Goal: Task Accomplishment & Management: Manage account settings

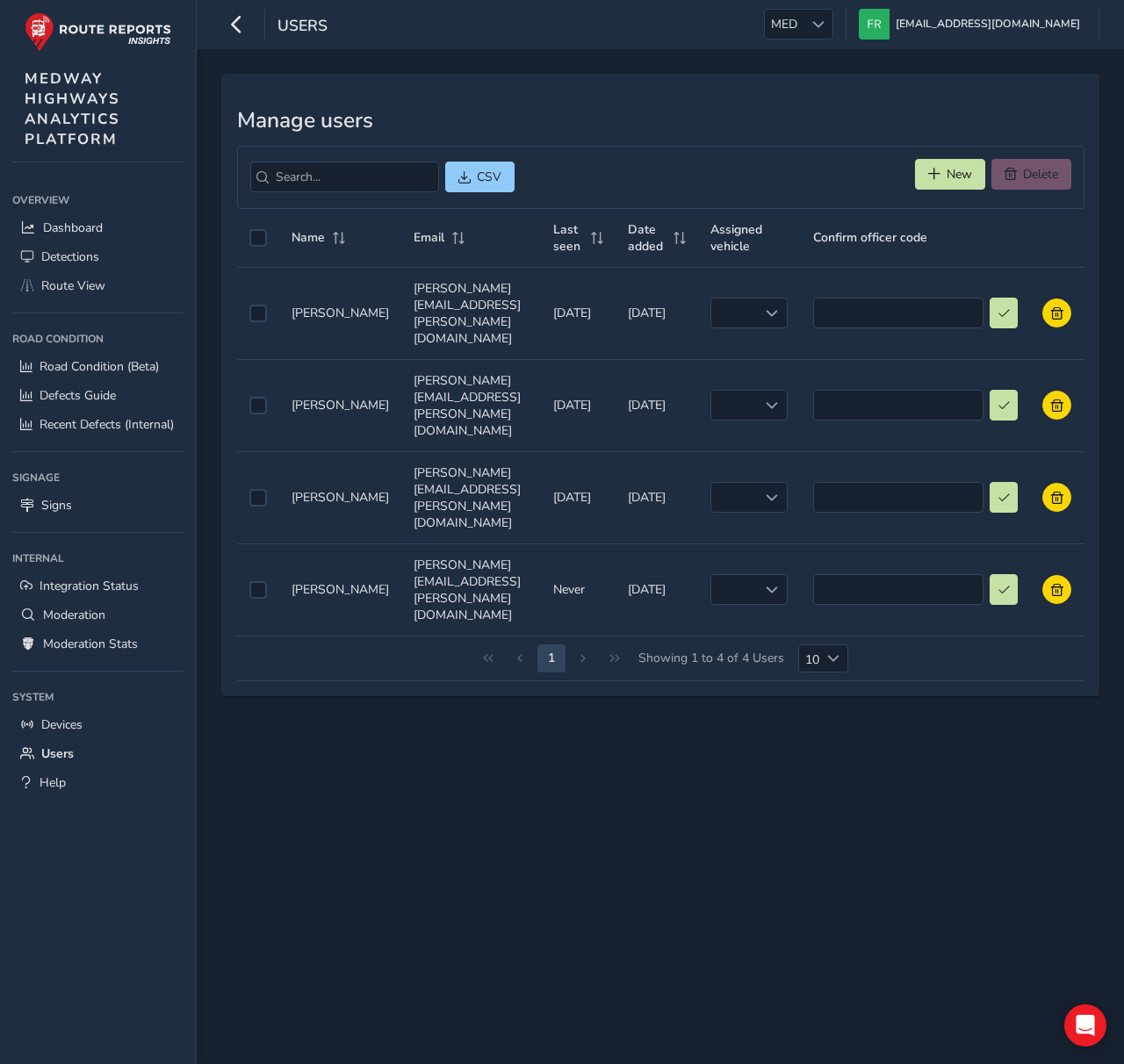
click at [864, 615] on div "Manage users CSV New Delete Name Email Last seen Date added Assigned vehicle Co…" at bounding box center [660, 556] width 927 height 1015
drag, startPoint x: 861, startPoint y: 291, endPoint x: 979, endPoint y: 313, distance: 120.0
click at [864, 298] on input at bounding box center [898, 313] width 170 height 31
paste input "KERI"
type input "KERI"
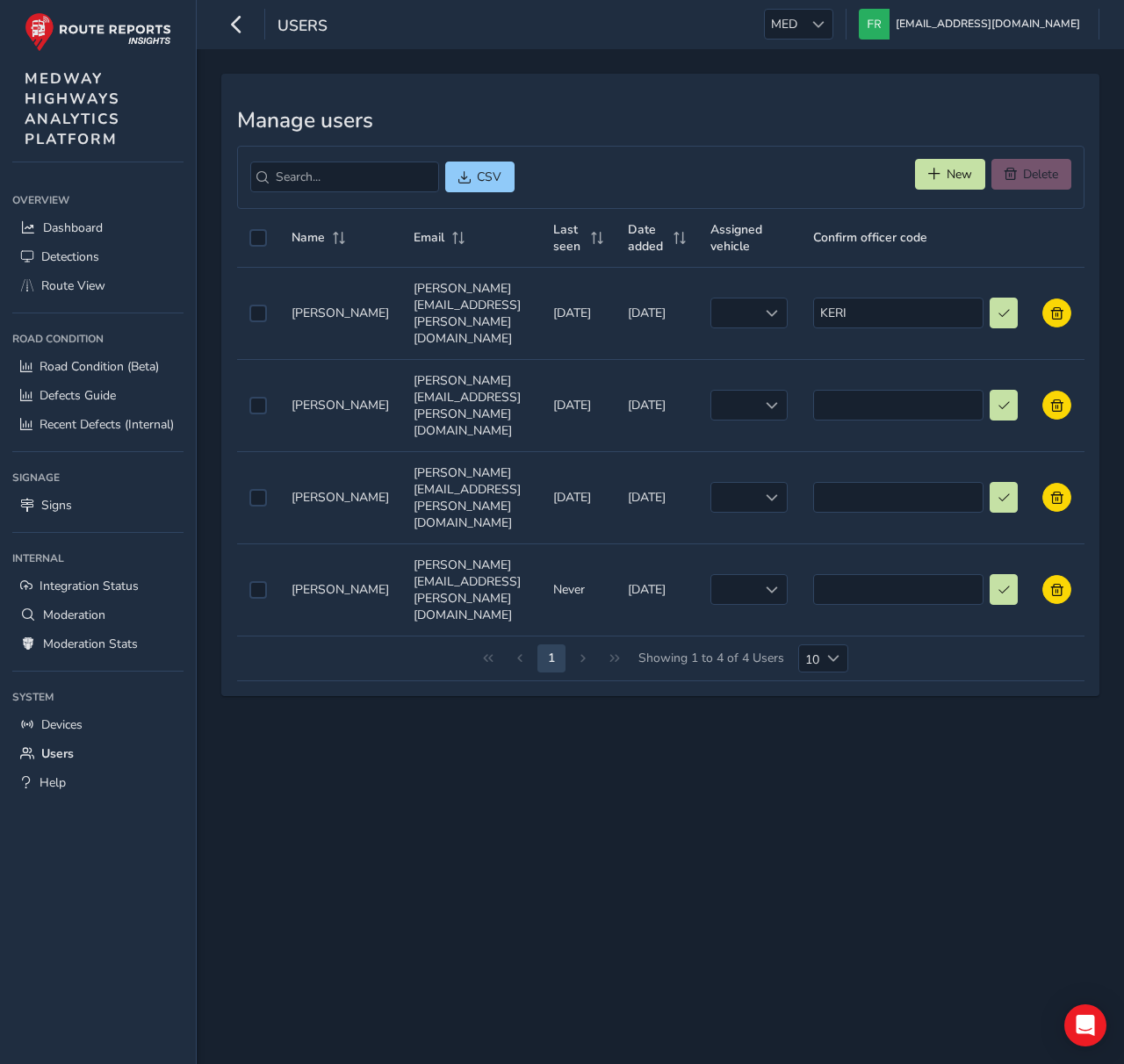
click at [1018, 766] on div "Manage users CSV New Delete Name Email Last seen Date added Assigned vehicle Co…" at bounding box center [660, 556] width 927 height 1015
click at [1018, 311] on div "KERI" at bounding box center [916, 313] width 206 height 31
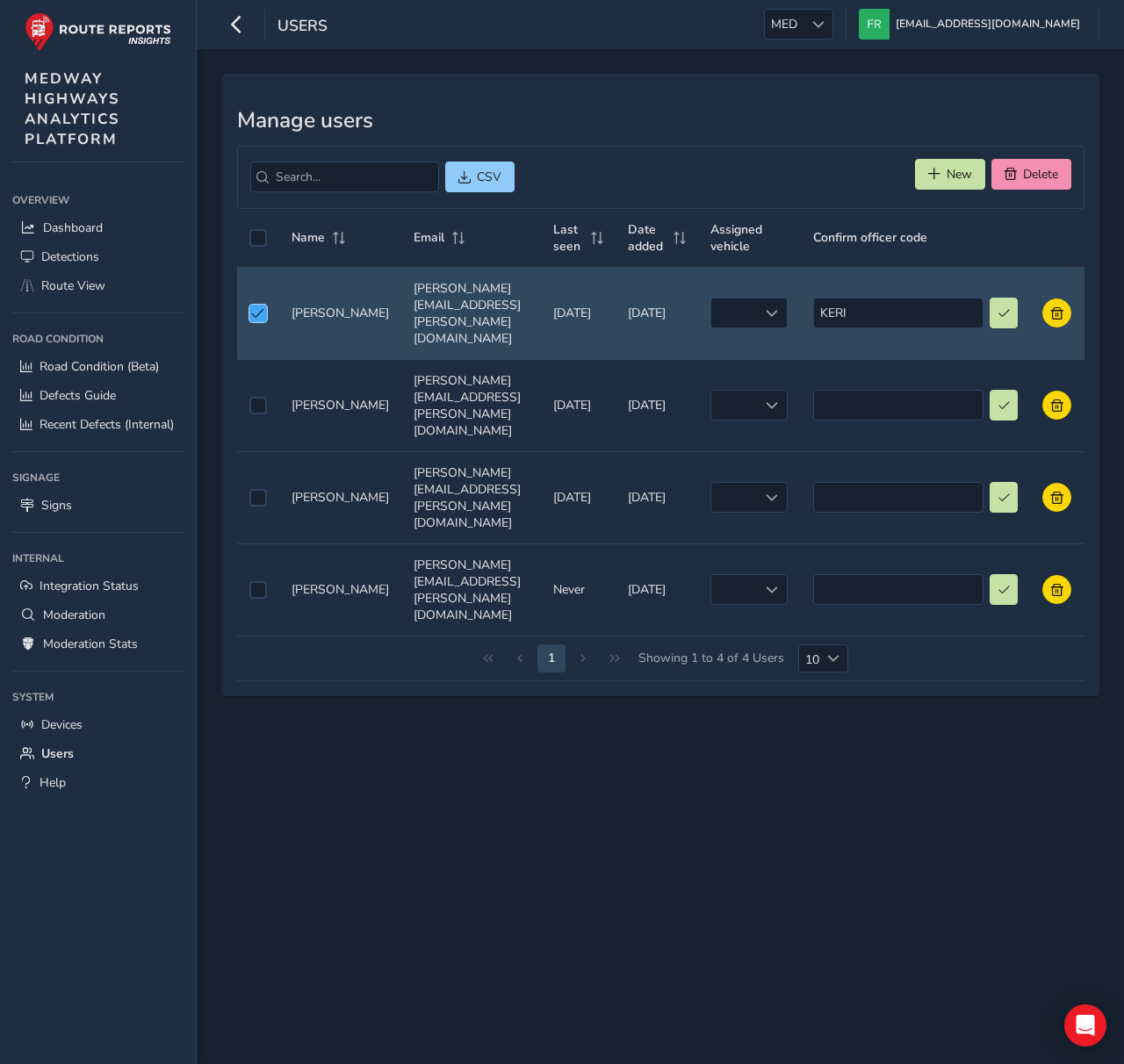
click at [256, 307] on span "Unselect auth0|685025b7b496d5126566ced4" at bounding box center [257, 313] width 13 height 12
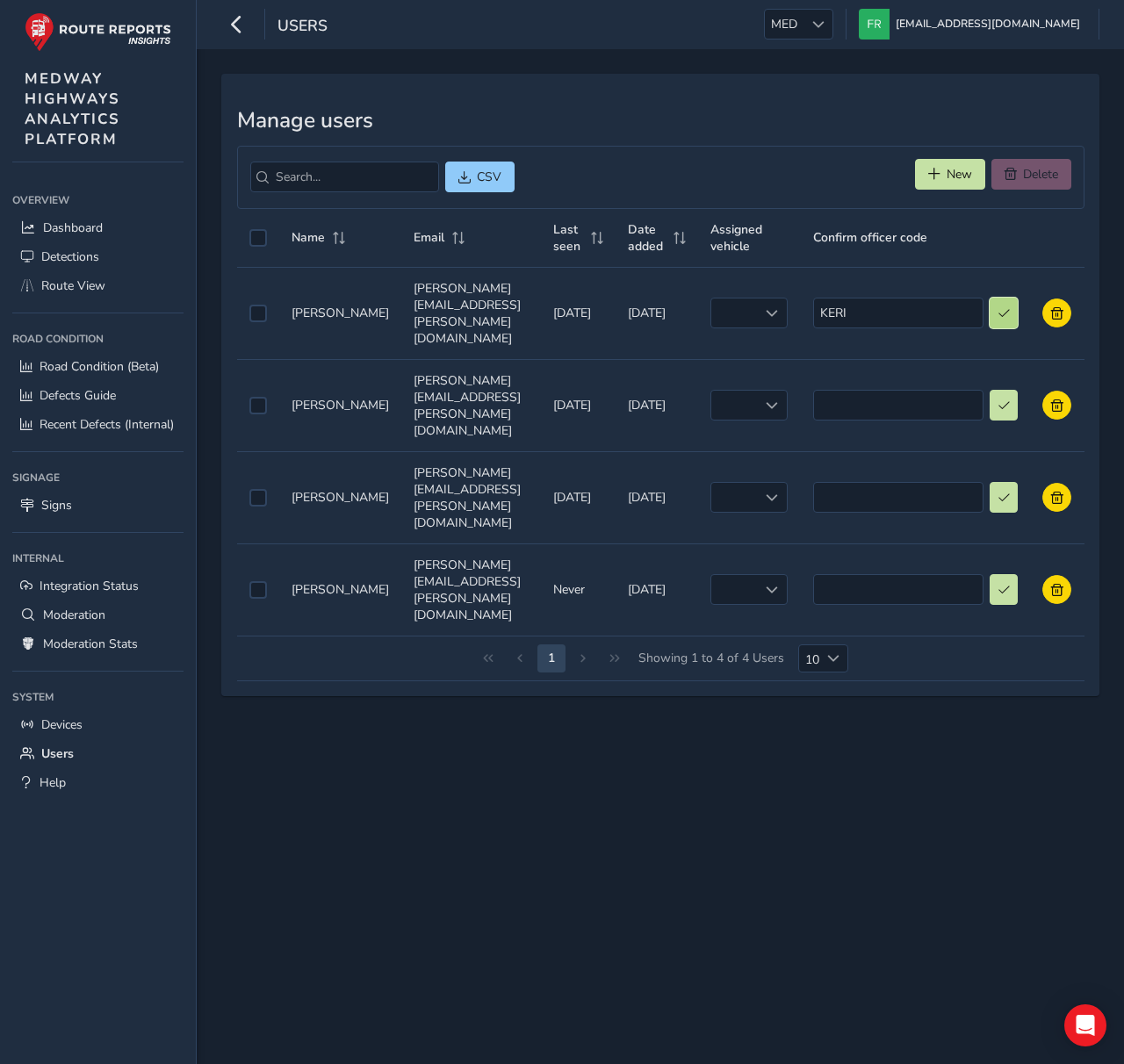
click at [1012, 302] on button at bounding box center [1004, 313] width 29 height 31
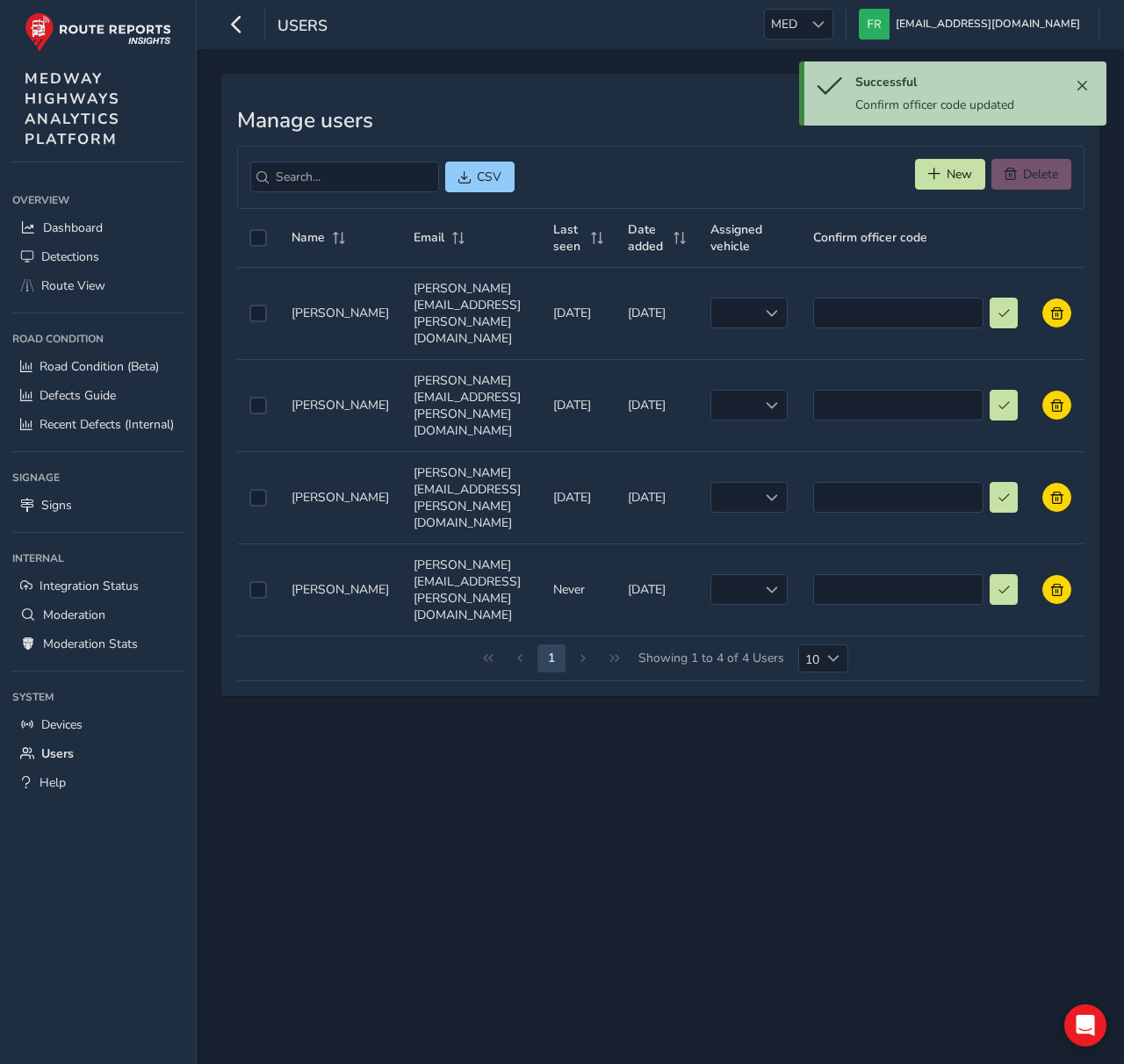
type input "KERI"
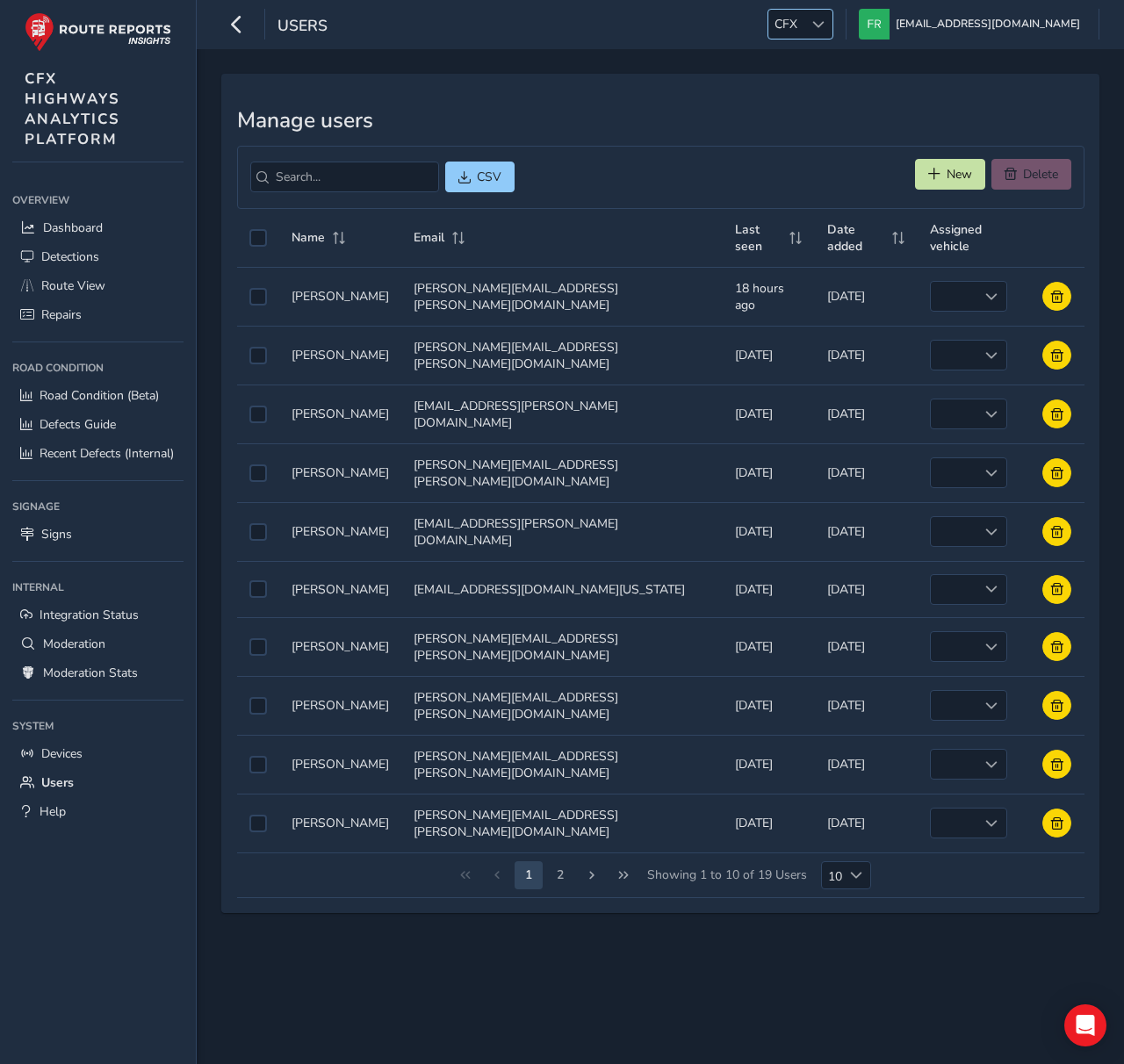
click at [833, 36] on div at bounding box center [818, 24] width 29 height 29
click at [859, 162] on li "MED" at bounding box center [876, 169] width 122 height 29
